Goal: Information Seeking & Learning: Learn about a topic

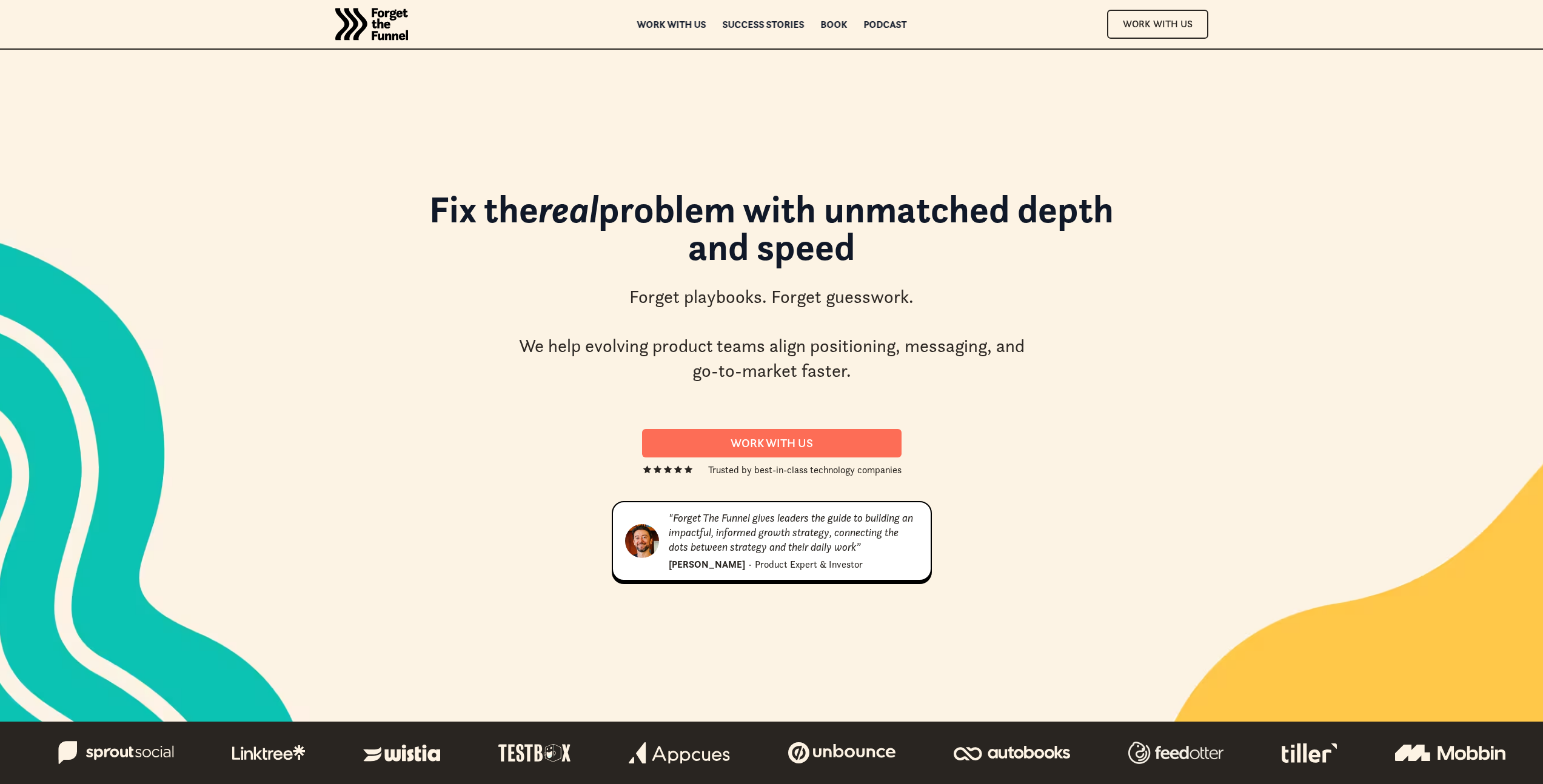
click at [1065, 61] on div "Fix the real problem with unmatched depth and speed Forget playbooks. Forget gu…" at bounding box center [772, 385] width 874 height 672
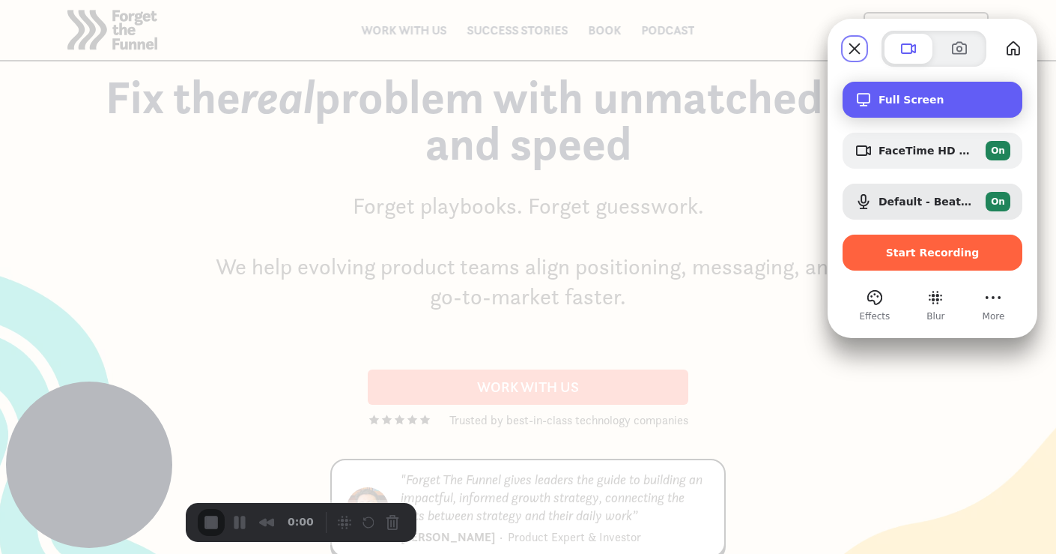
click at [948, 105] on span "Full Screen" at bounding box center [945, 100] width 132 height 12
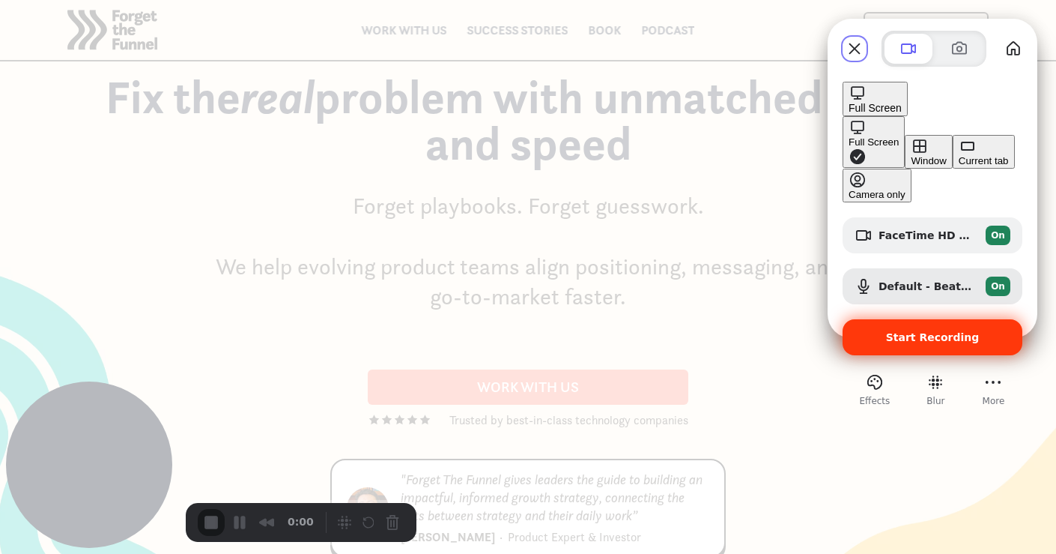
click at [921, 331] on span "Start Recording" at bounding box center [933, 337] width 94 height 12
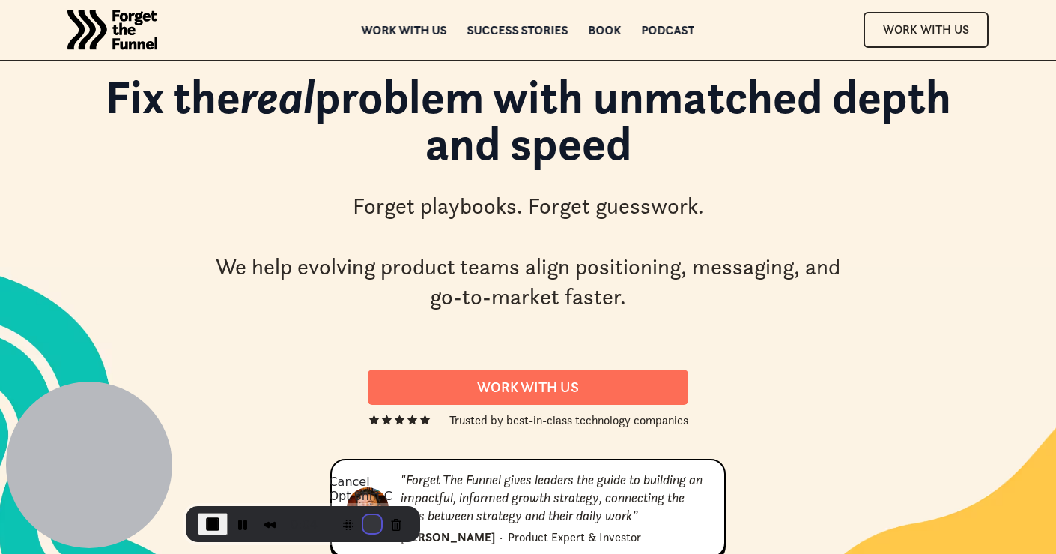
click at [363, 528] on button "Restart Recording" at bounding box center [372, 524] width 18 height 18
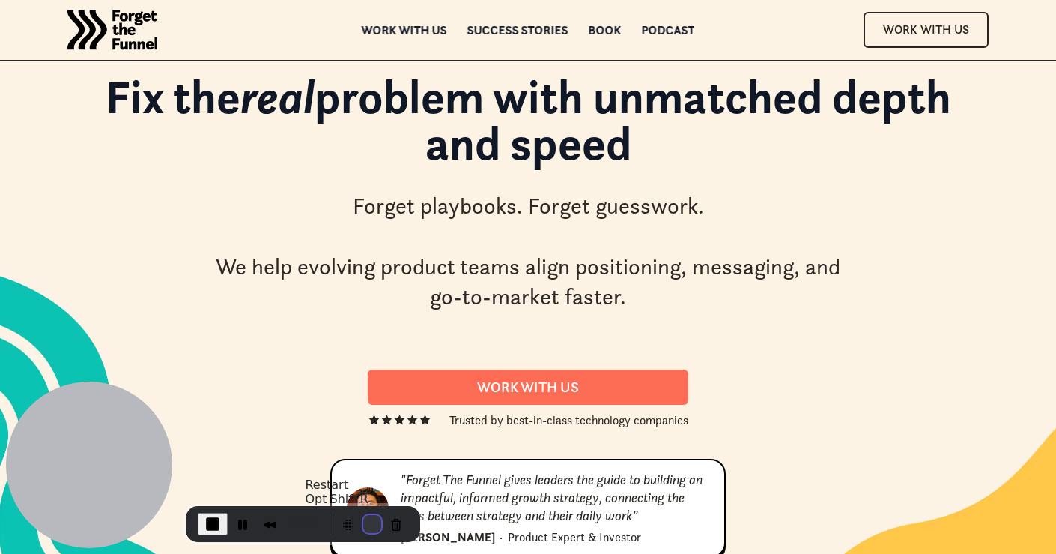
click at [366, 519] on button "Restart Recording" at bounding box center [372, 524] width 18 height 18
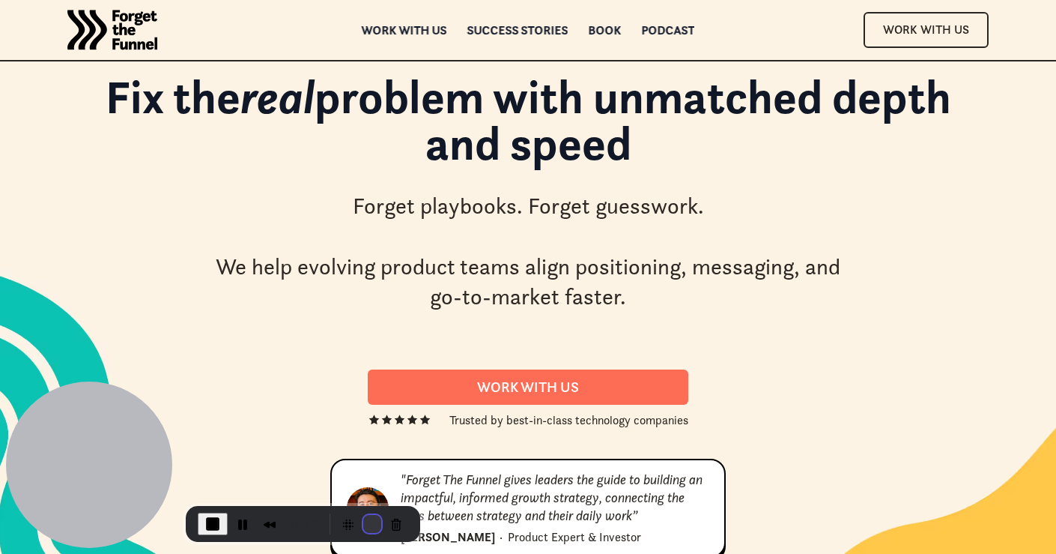
click at [368, 517] on button "Restart Recording" at bounding box center [372, 524] width 18 height 18
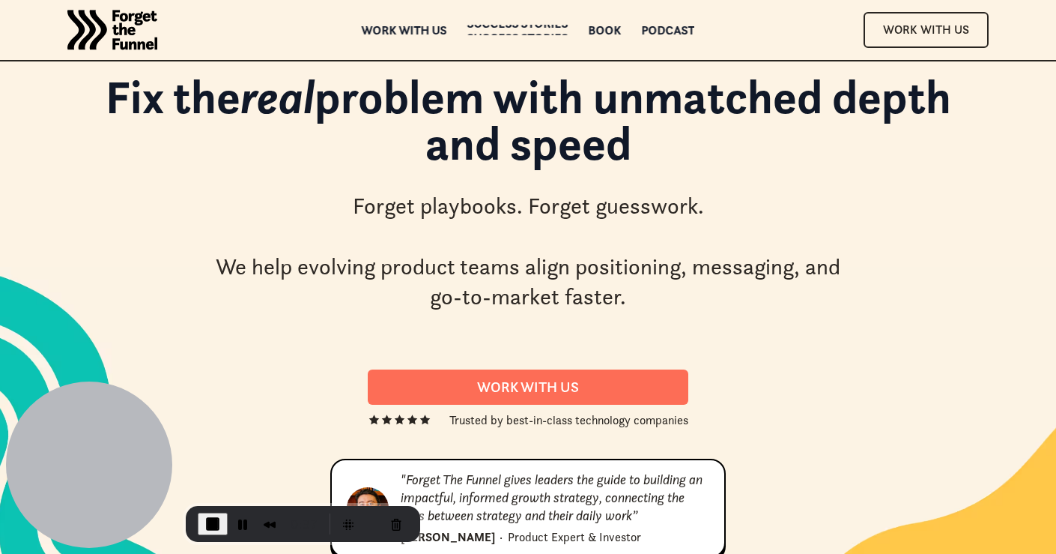
click at [540, 33] on div "Success Stories" at bounding box center [517, 38] width 101 height 10
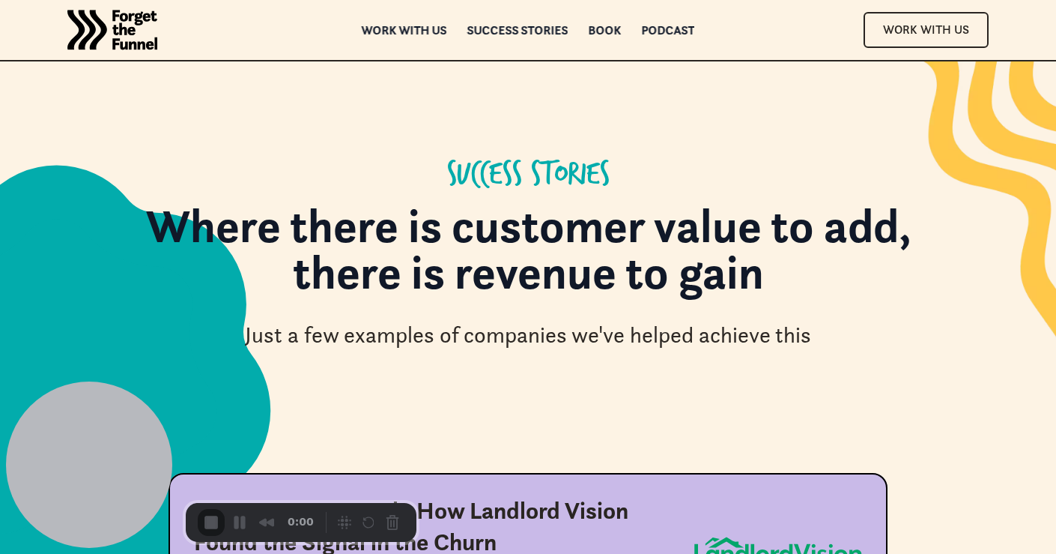
click at [355, 341] on div "Just a few examples of companies we've helped achieve this" at bounding box center [528, 335] width 566 height 31
